Goal: Transaction & Acquisition: Register for event/course

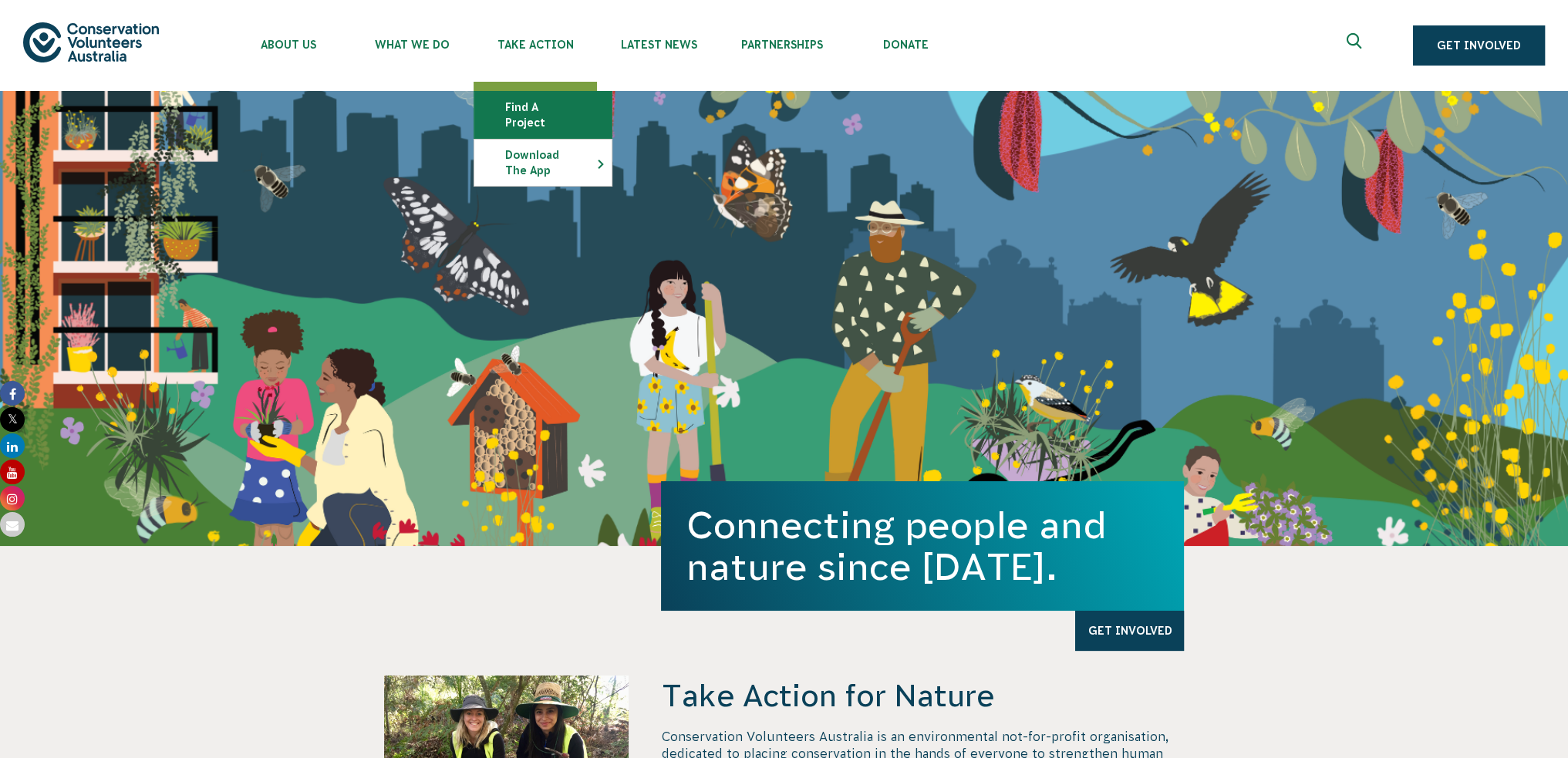
click at [549, 95] on link "Find a project" at bounding box center [543, 115] width 137 height 46
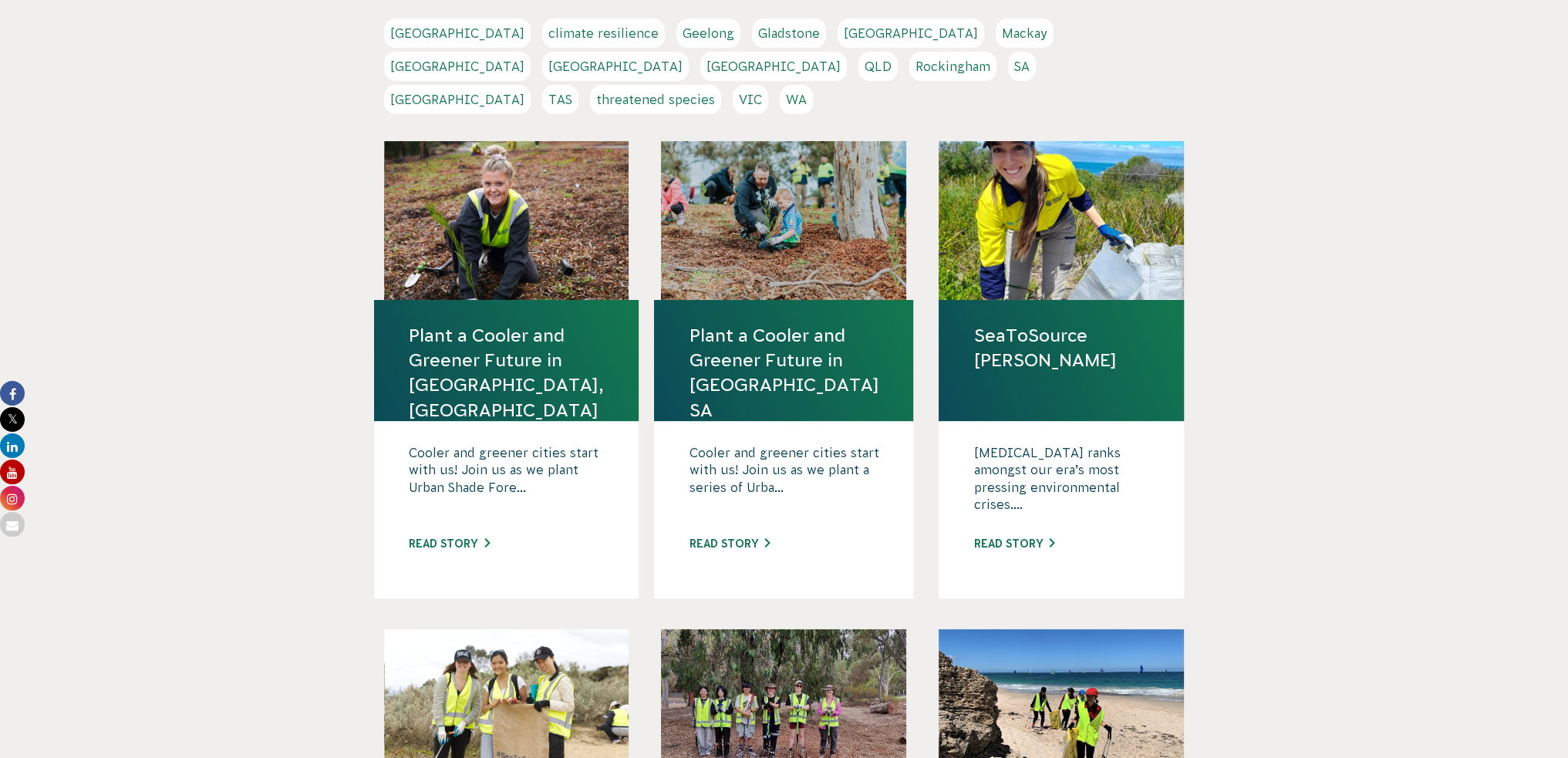
scroll to position [694, 0]
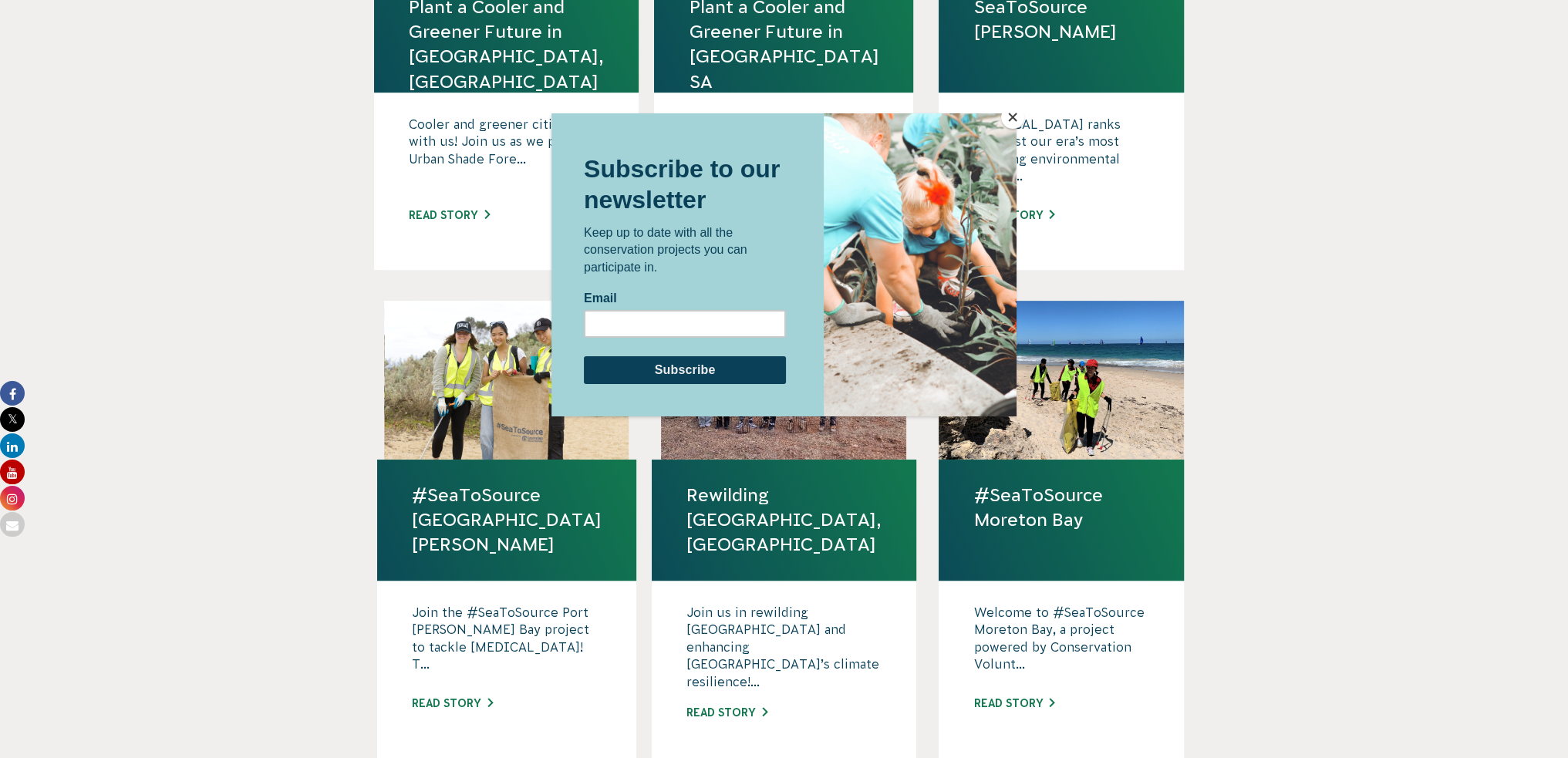
click at [1008, 125] on button "Close" at bounding box center [1013, 117] width 23 height 23
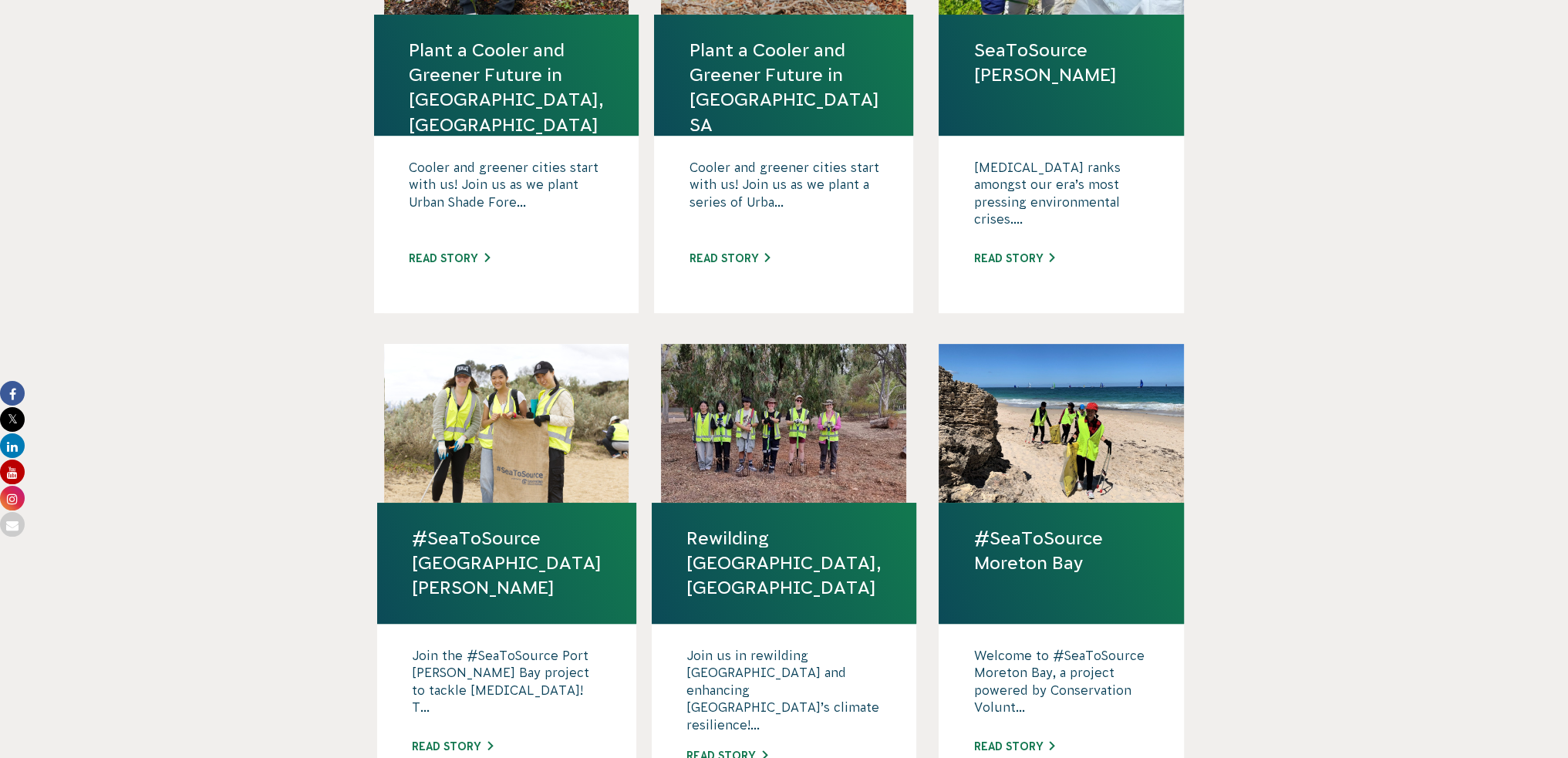
scroll to position [309, 0]
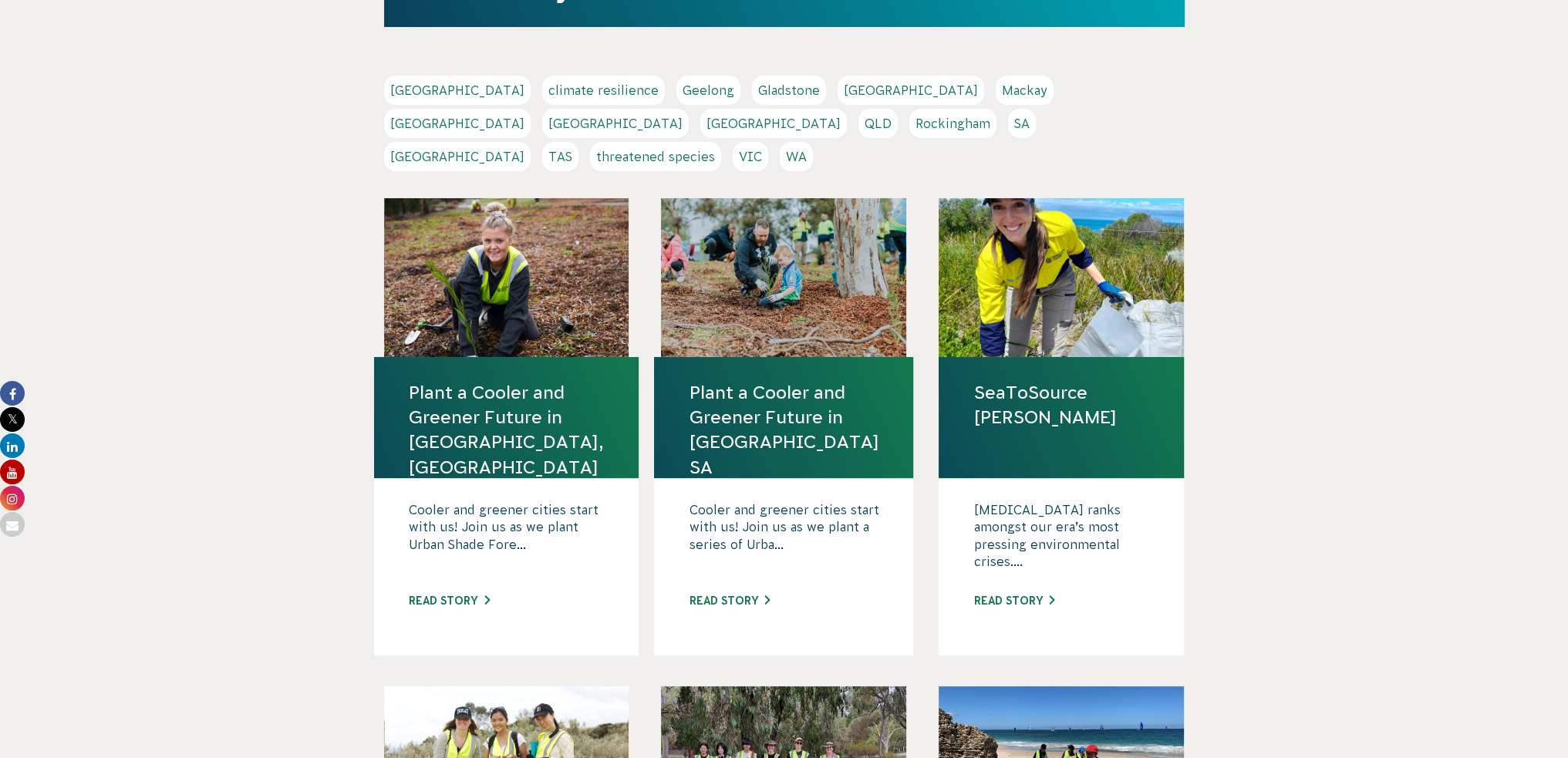
click at [689, 109] on link "NSW" at bounding box center [615, 123] width 147 height 29
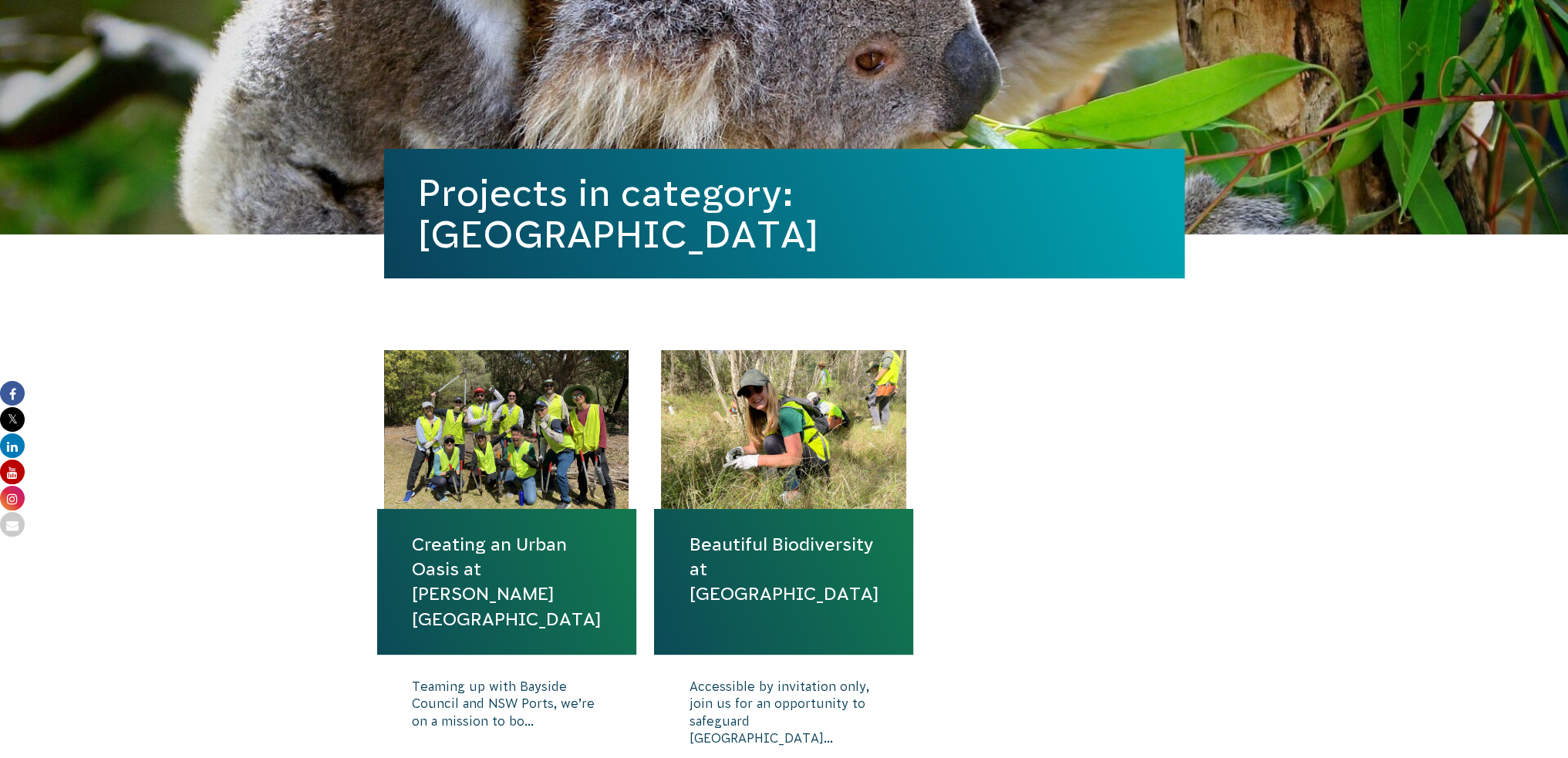
scroll to position [385, 0]
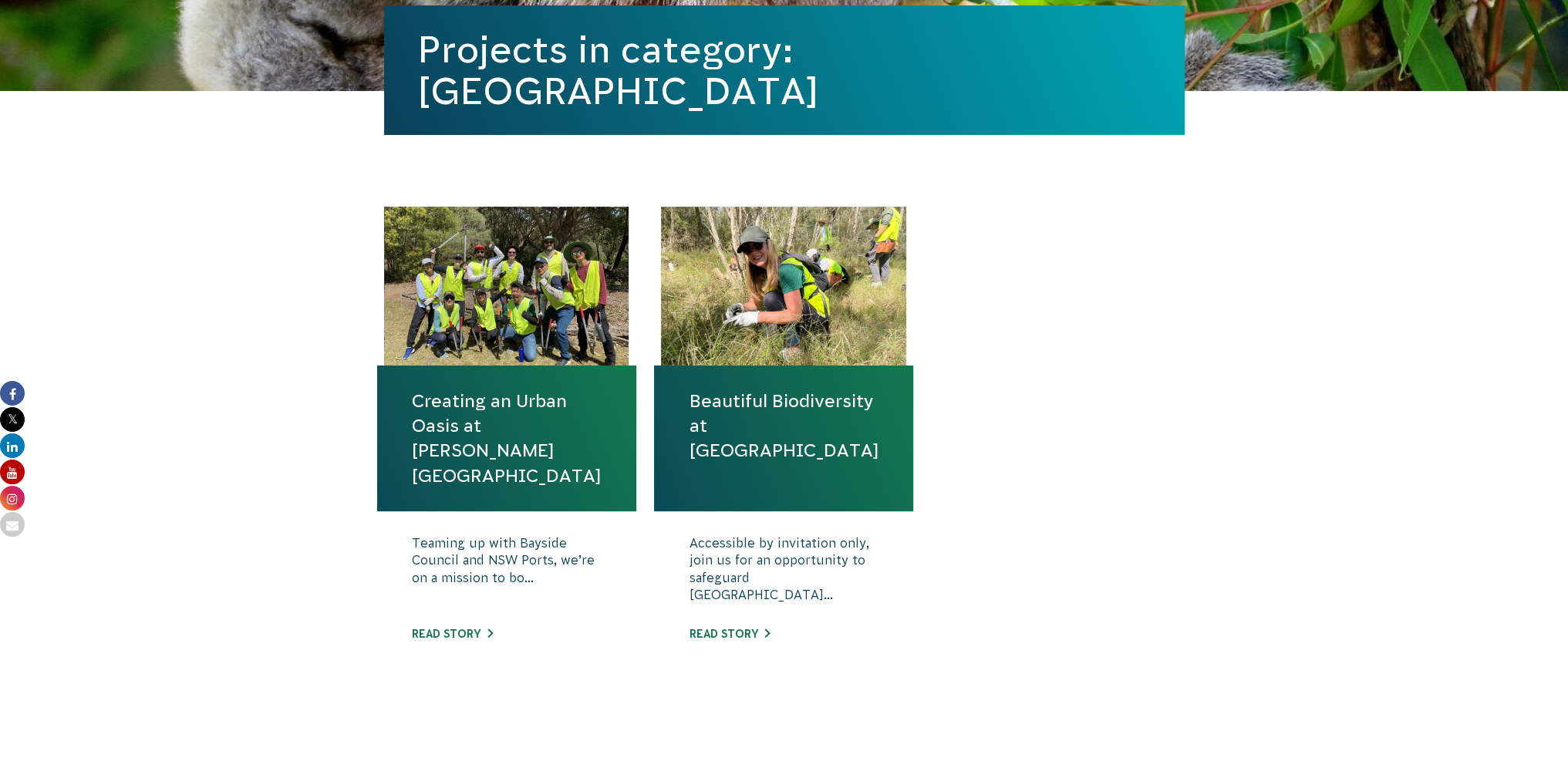
click at [563, 419] on link "Creating an Urban Oasis at [PERSON_NAME][GEOGRAPHIC_DATA]" at bounding box center [506, 439] width 190 height 100
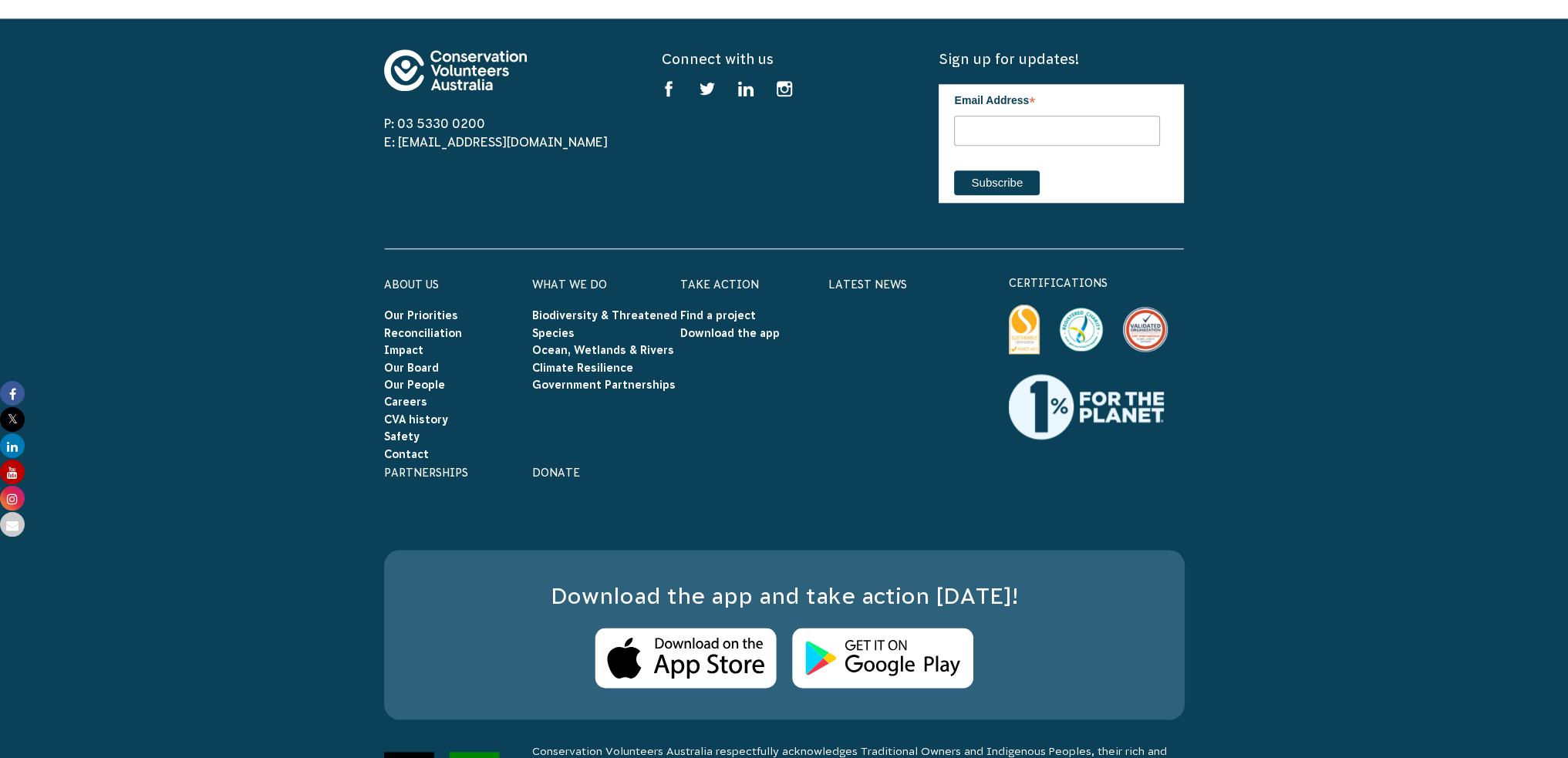
scroll to position [2214, 0]
